Goal: Information Seeking & Learning: Learn about a topic

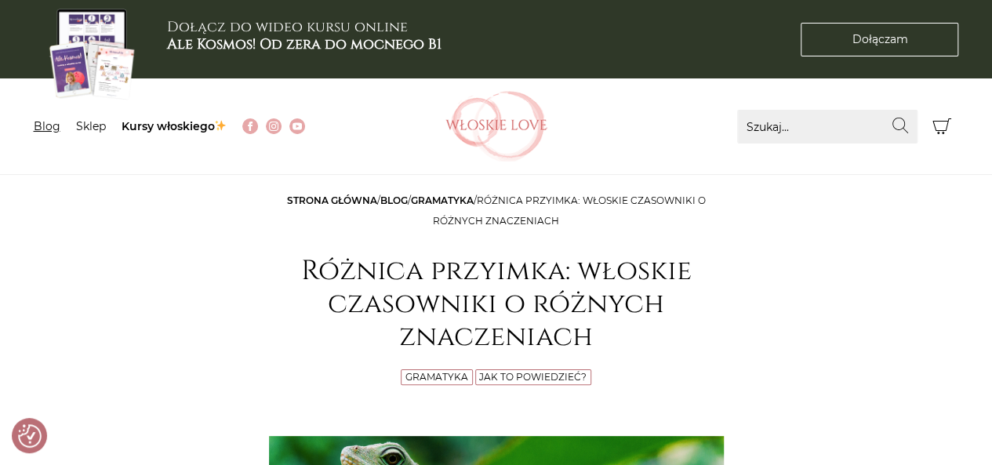
click at [47, 133] on link "Blog" at bounding box center [47, 126] width 27 height 14
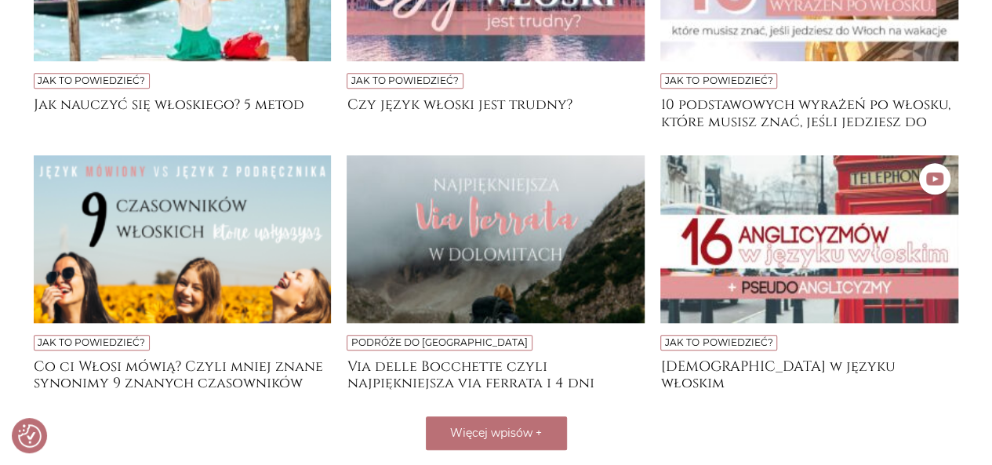
scroll to position [543, 0]
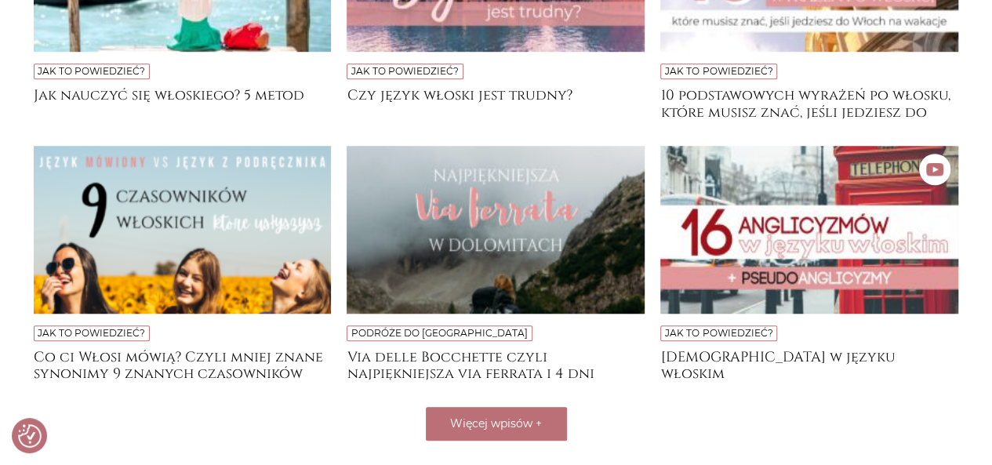
click at [262, 238] on img at bounding box center [183, 230] width 298 height 168
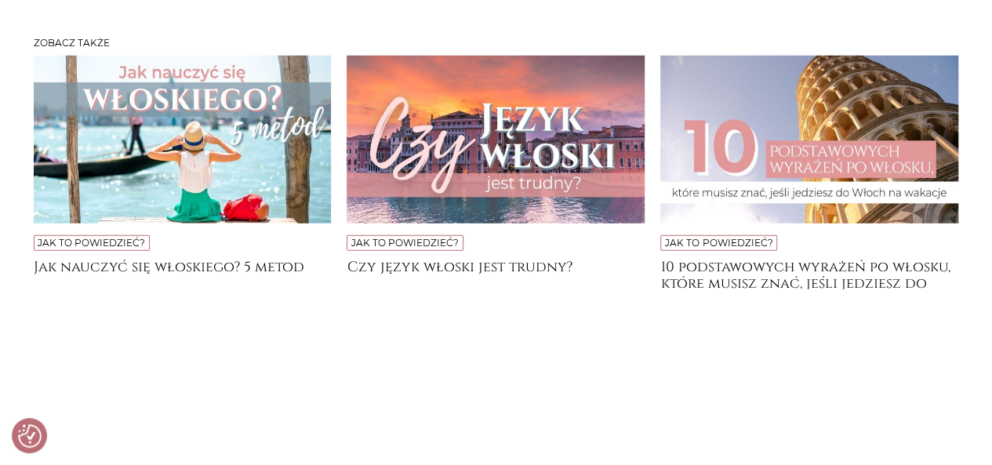
scroll to position [5176, 0]
